Goal: Task Accomplishment & Management: Manage account settings

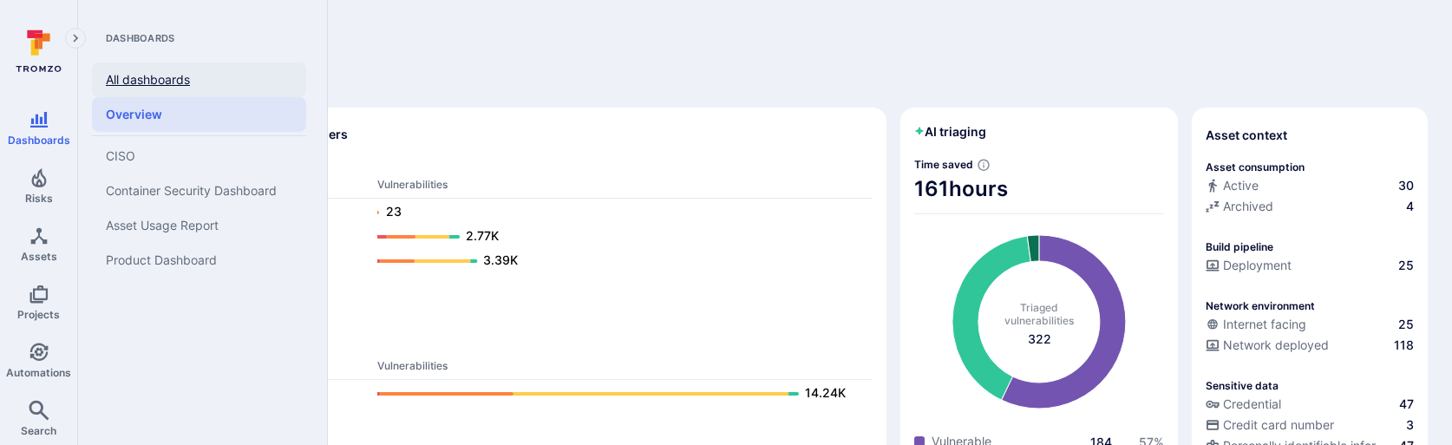
click at [147, 81] on link "All dashboards" at bounding box center [199, 79] width 214 height 35
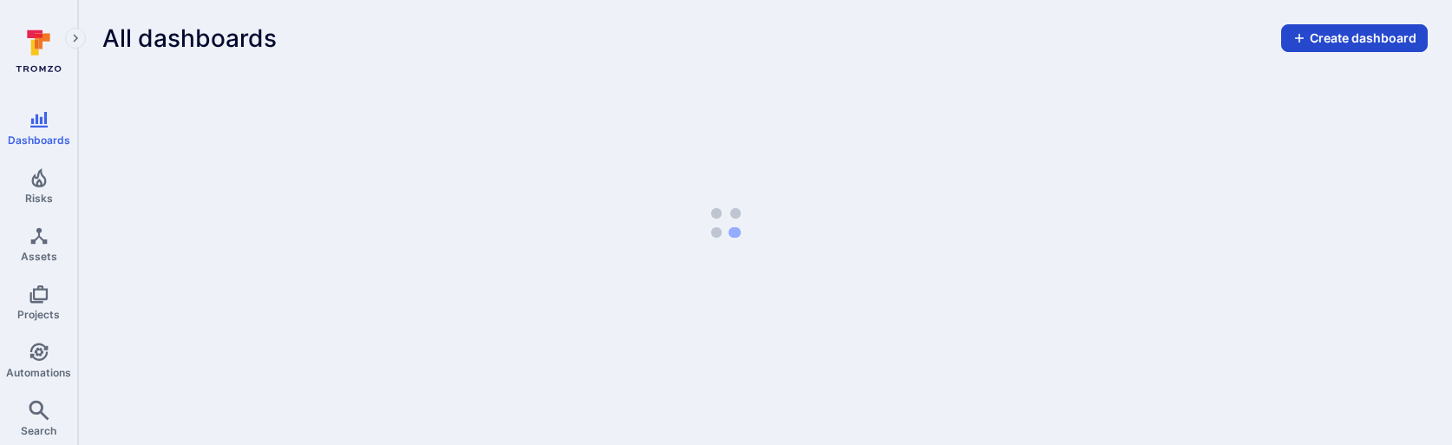
click at [1327, 33] on button "Create dashboard" at bounding box center [1354, 38] width 147 height 28
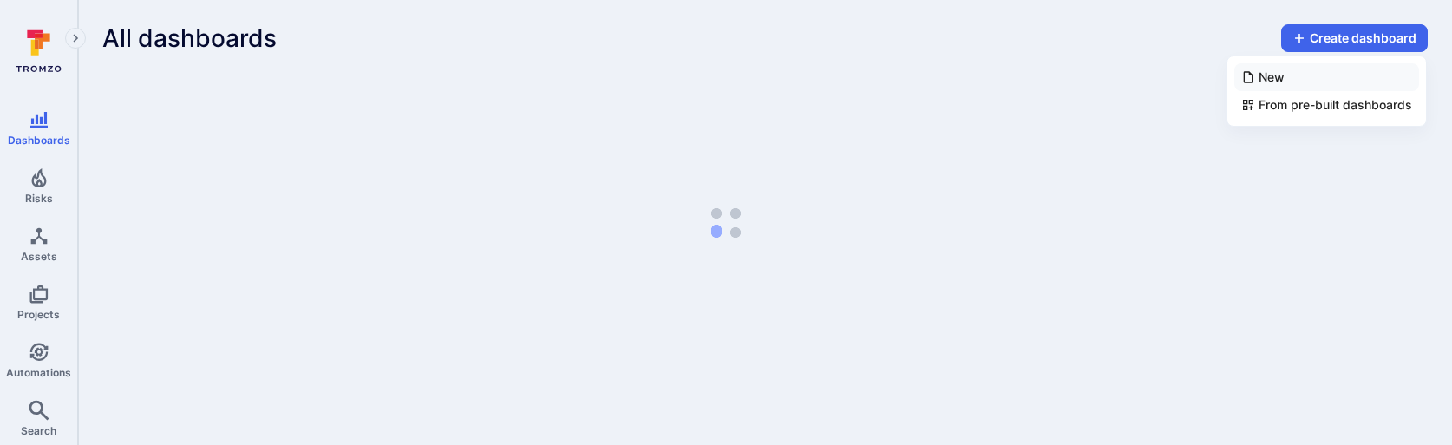
click at [1301, 71] on li "New" at bounding box center [1326, 77] width 185 height 28
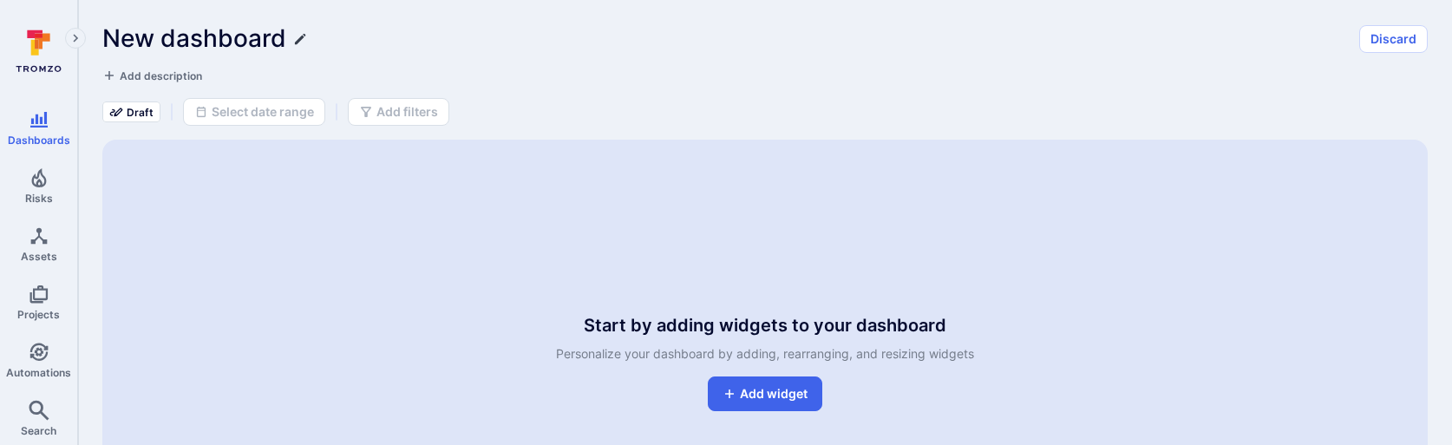
click at [297, 33] on icon "Edit title" at bounding box center [300, 39] width 14 height 14
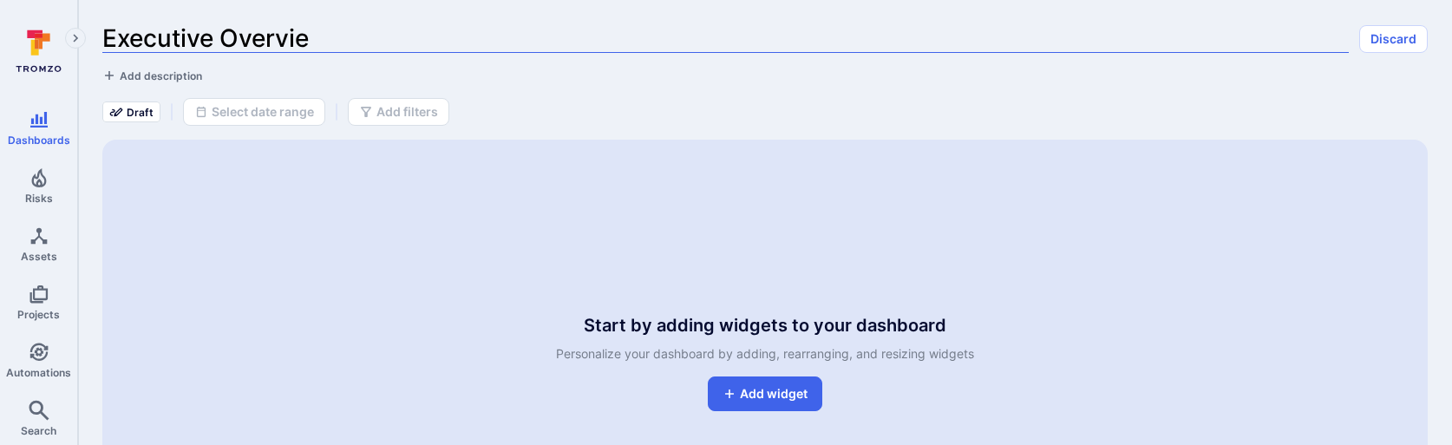
type input "Executive Overview"
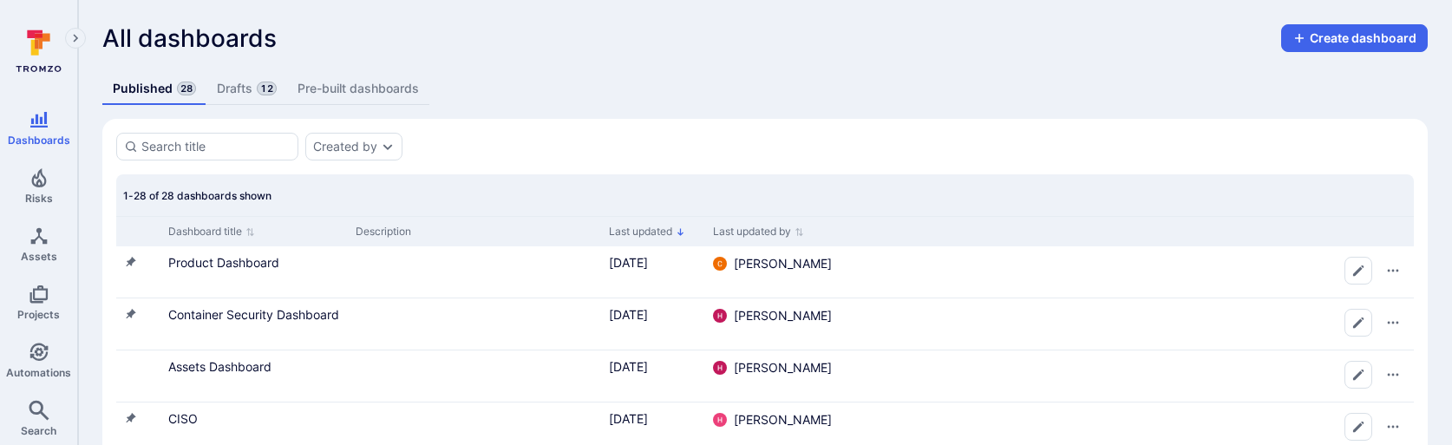
click at [257, 91] on span "12" at bounding box center [266, 89] width 19 height 14
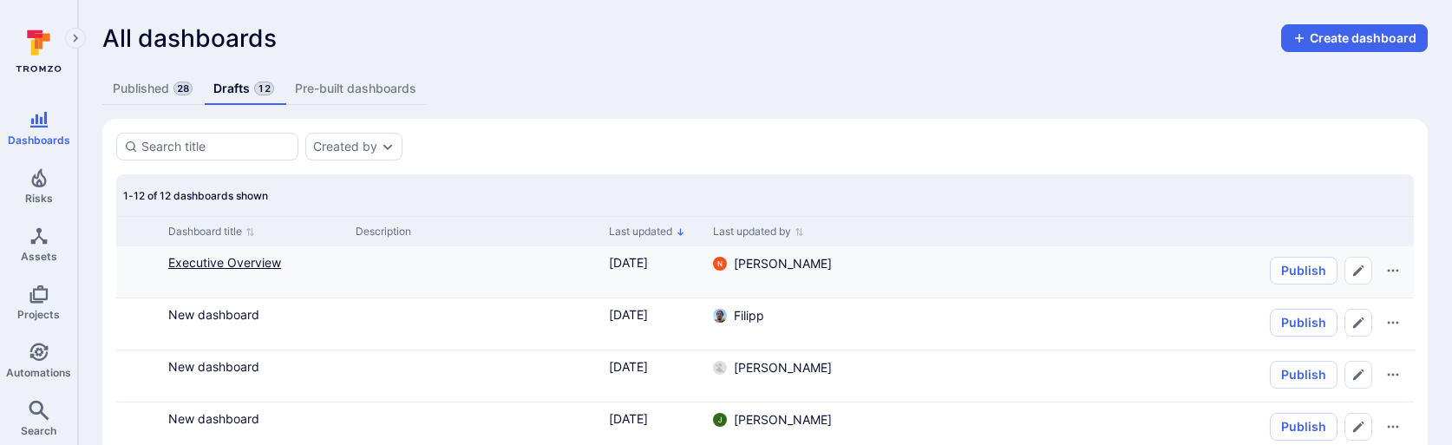
click at [225, 262] on link "Executive Overview" at bounding box center [224, 262] width 113 height 15
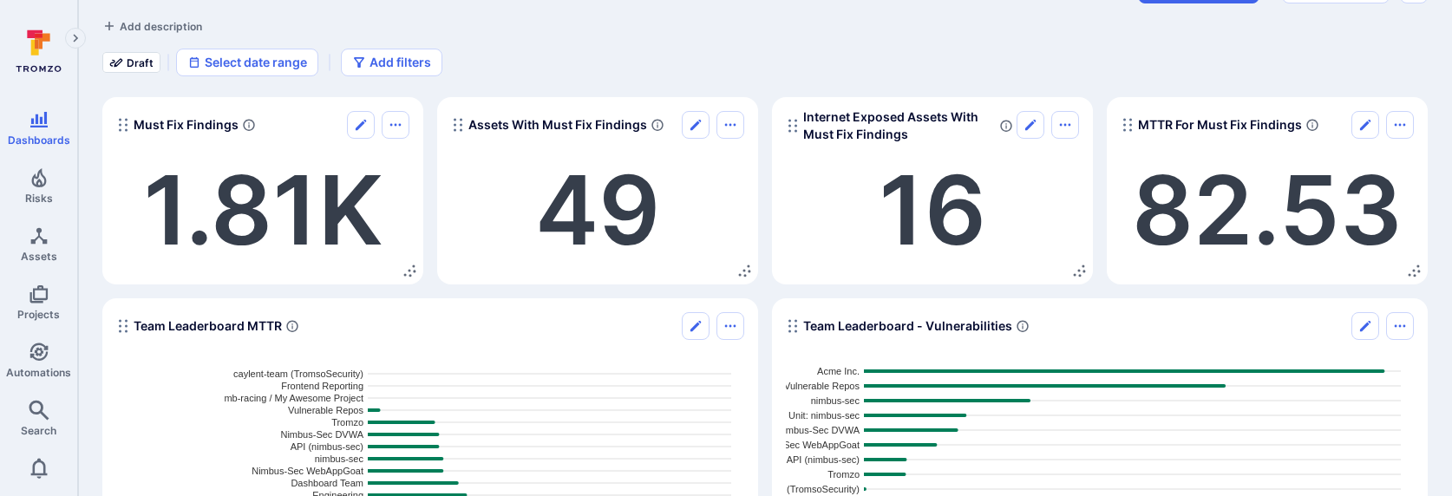
scroll to position [88, 0]
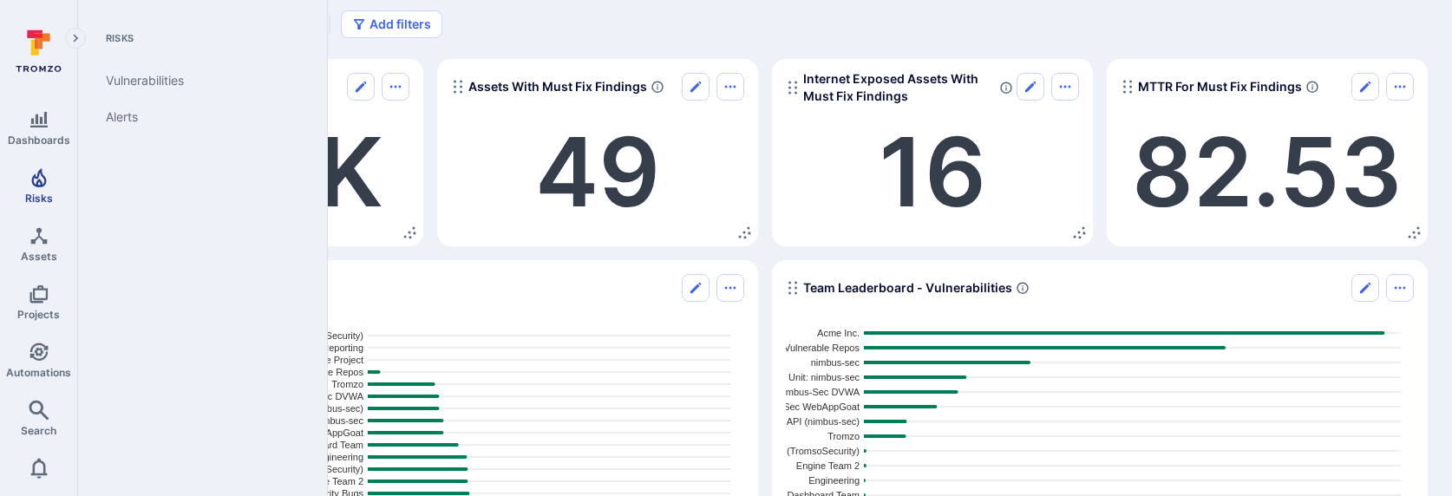
click at [36, 198] on span "Risks" at bounding box center [39, 198] width 28 height 13
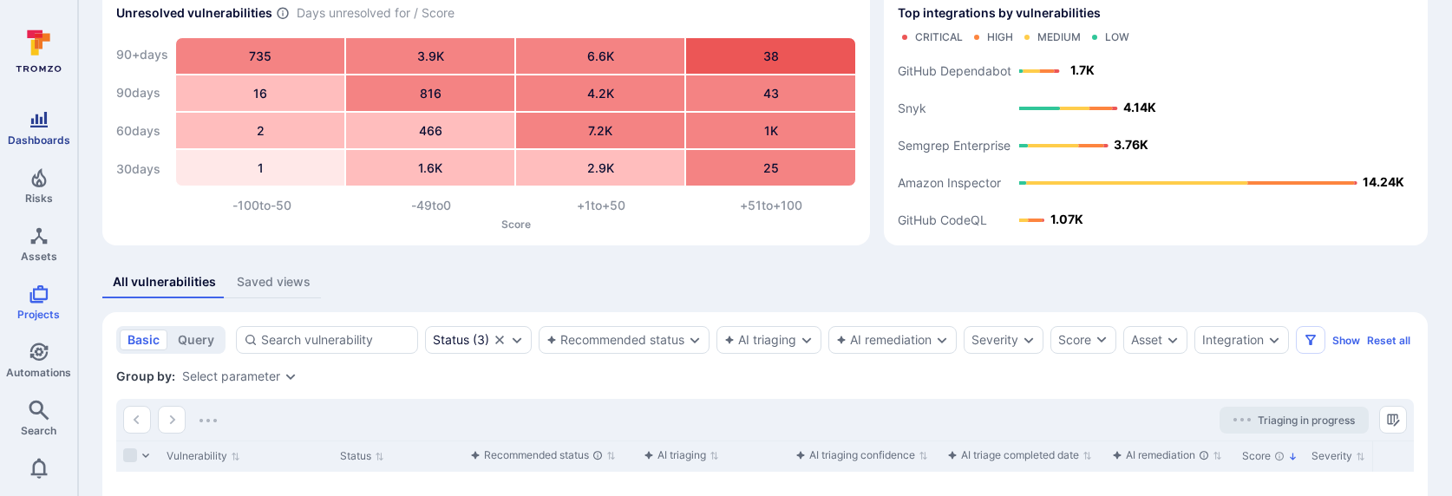
click at [35, 127] on icon "Dashboards" at bounding box center [39, 119] width 21 height 21
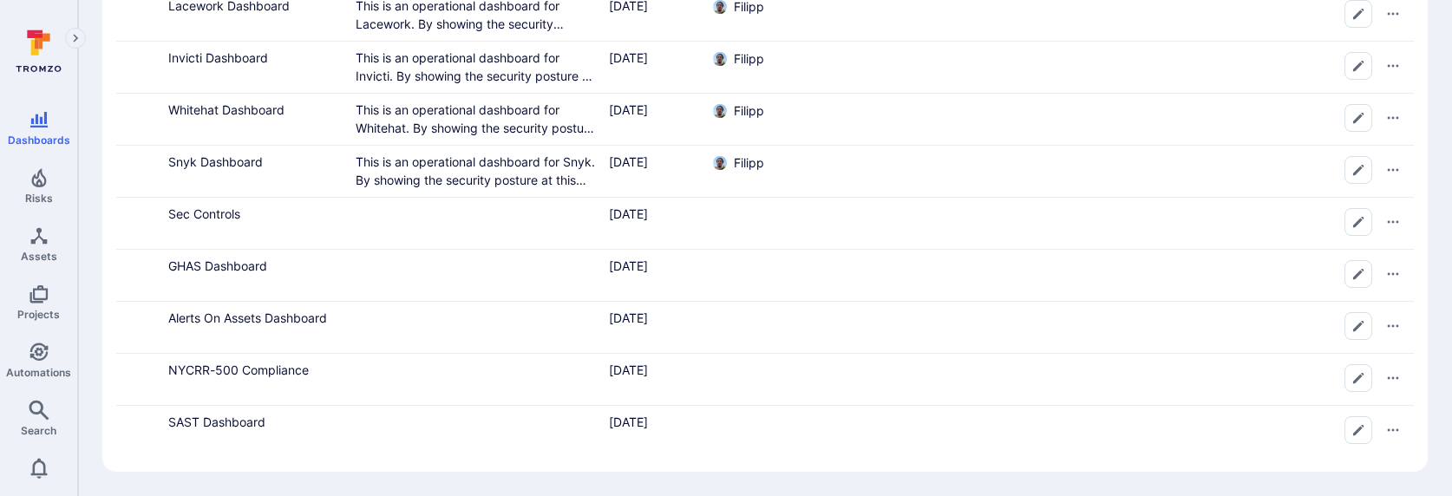
scroll to position [482, 0]
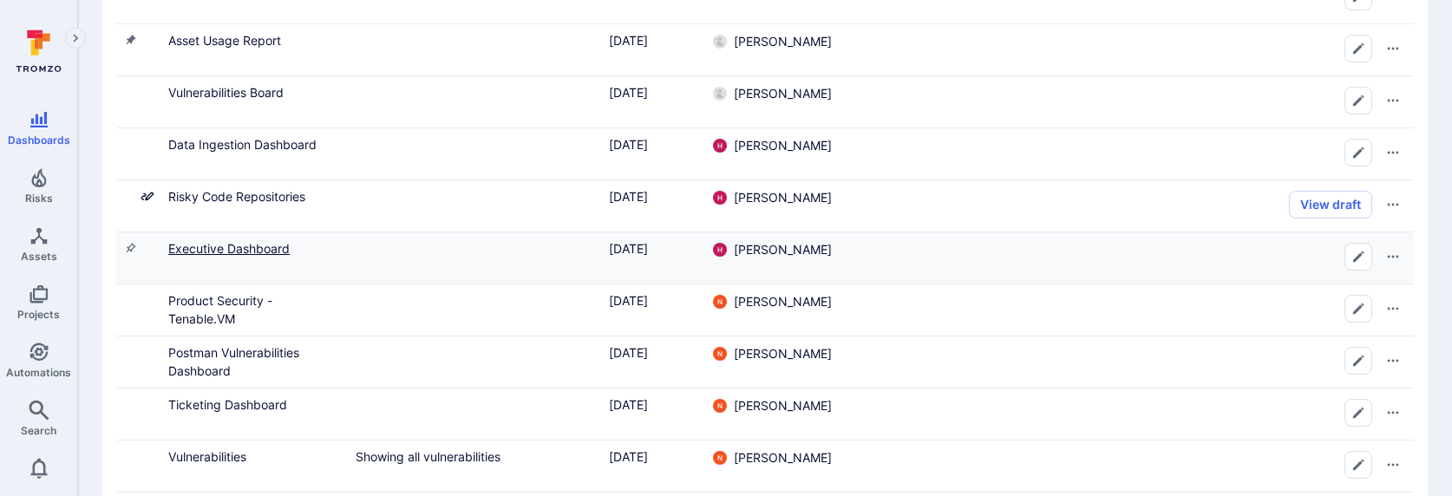
click at [219, 248] on link "Executive Dashboard" at bounding box center [228, 248] width 121 height 15
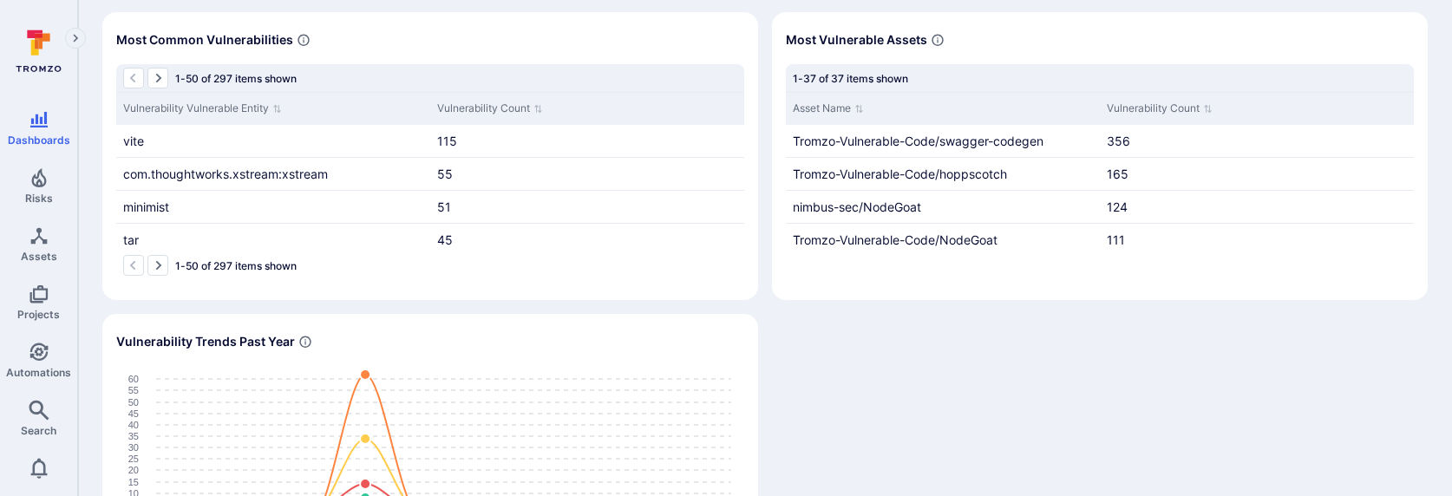
scroll to position [448, 0]
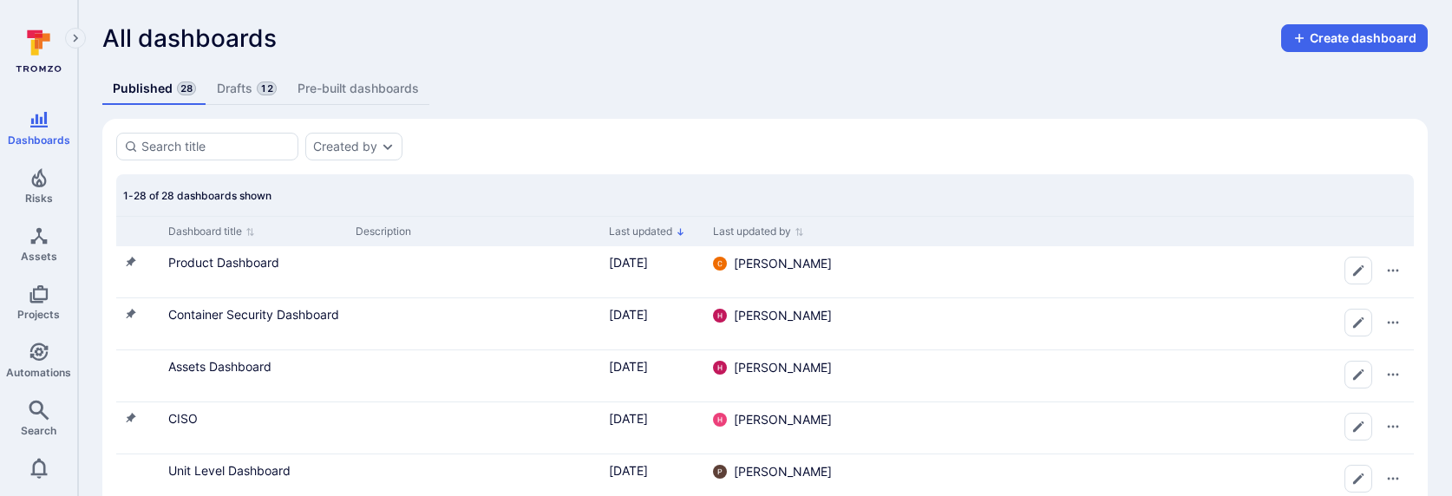
click at [248, 92] on link "Drafts 12" at bounding box center [246, 89] width 80 height 32
